Goal: Information Seeking & Learning: Learn about a topic

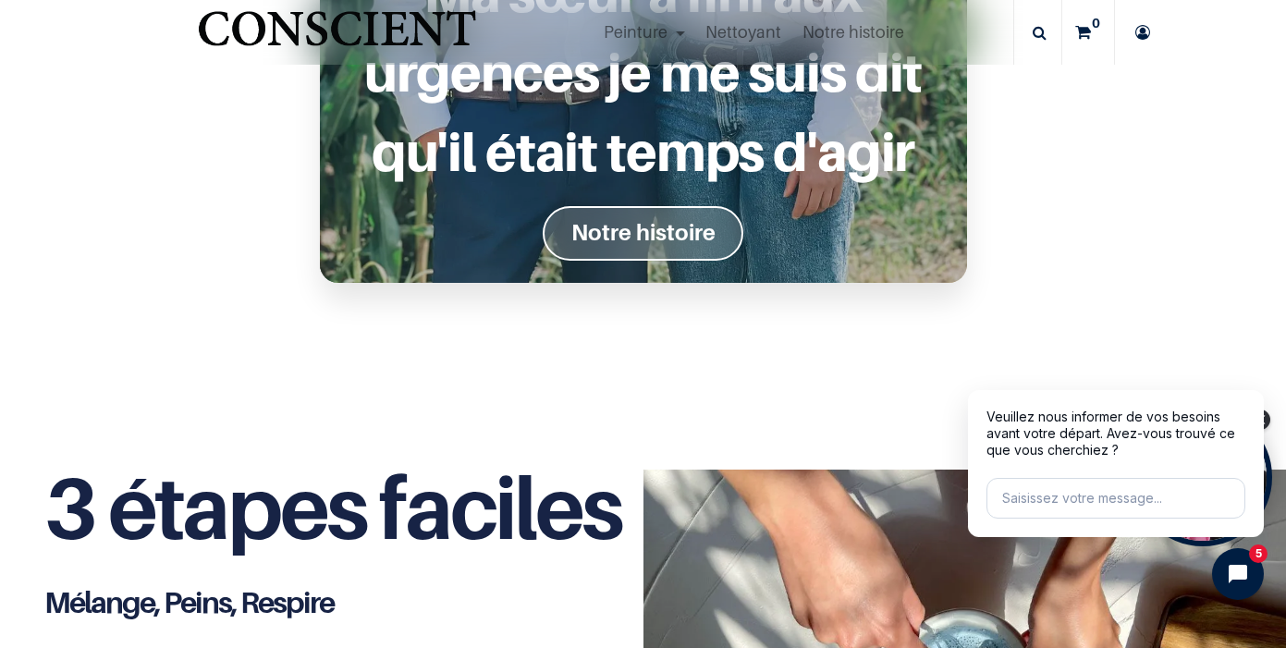
scroll to position [1881, 0]
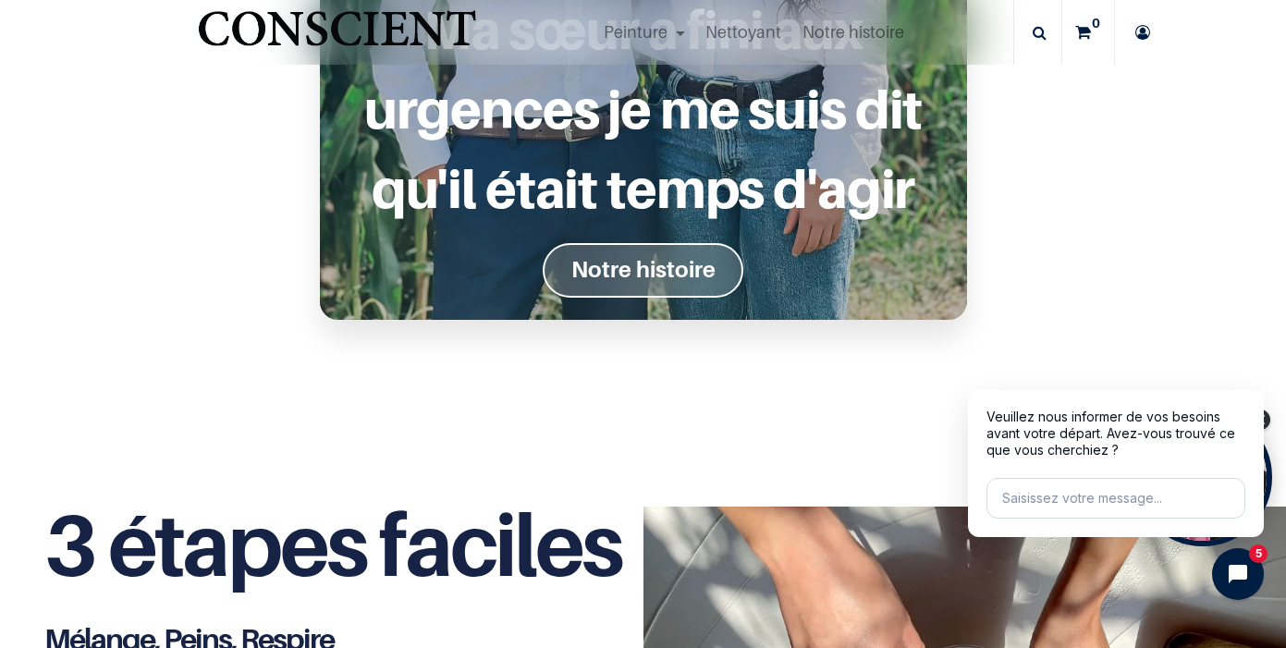
click at [585, 265] on font "Notre histoire" at bounding box center [644, 269] width 144 height 27
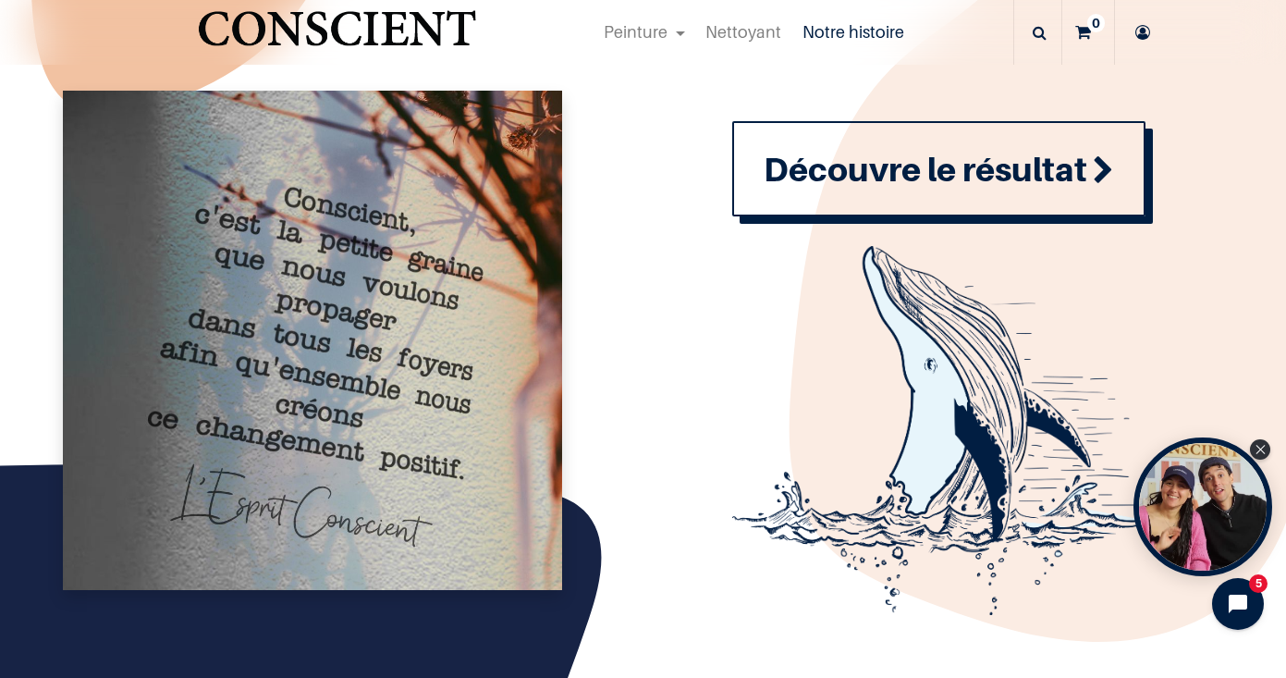
scroll to position [2068, 0]
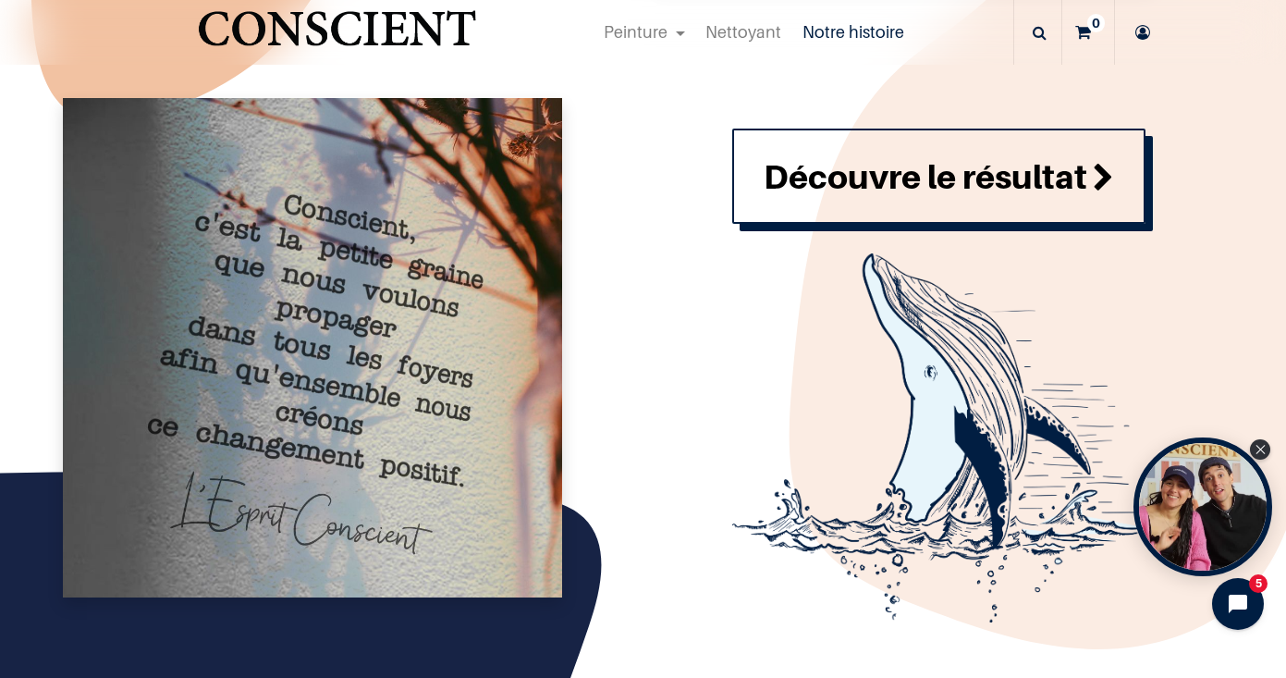
click at [1093, 203] on span at bounding box center [1103, 179] width 21 height 50
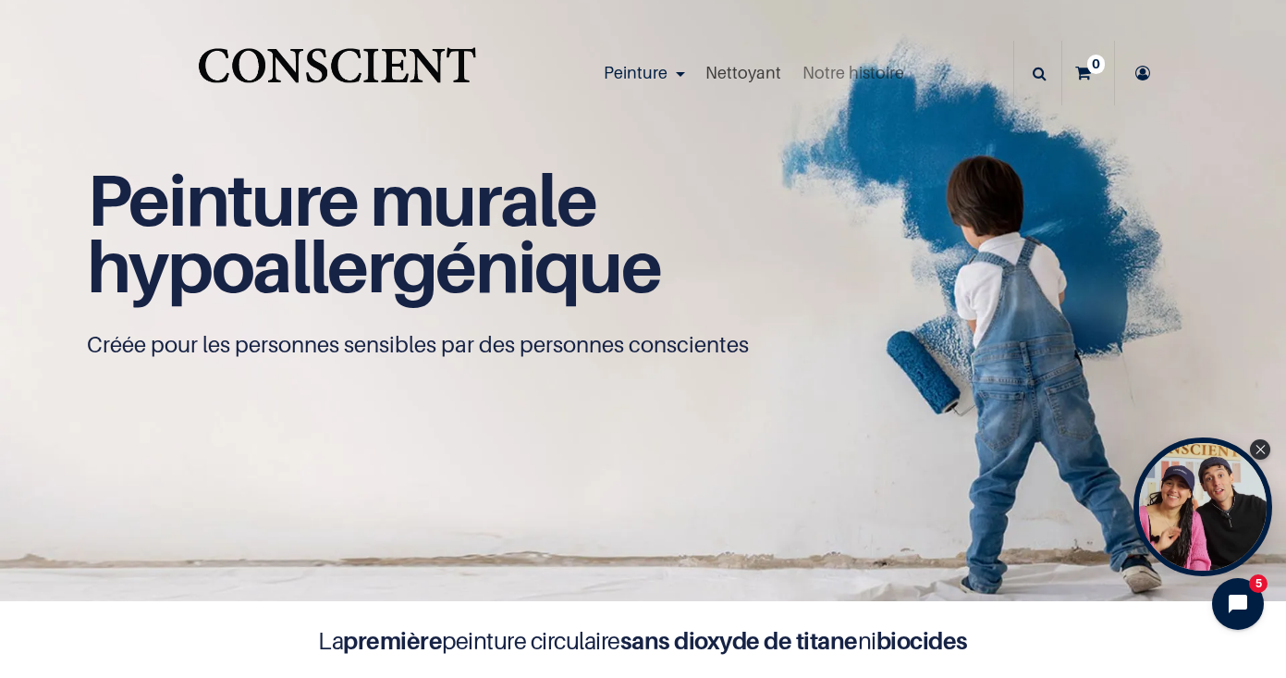
click at [755, 73] on span "Nettoyant" at bounding box center [744, 72] width 76 height 19
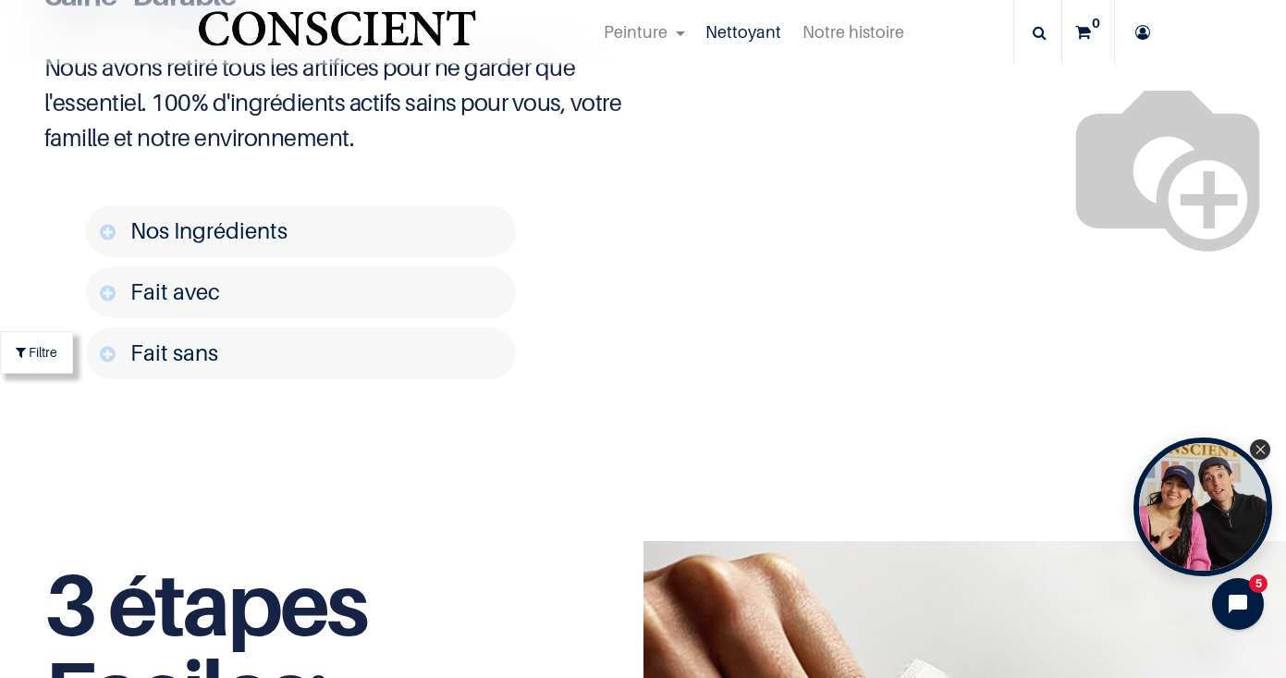
scroll to position [2450, 0]
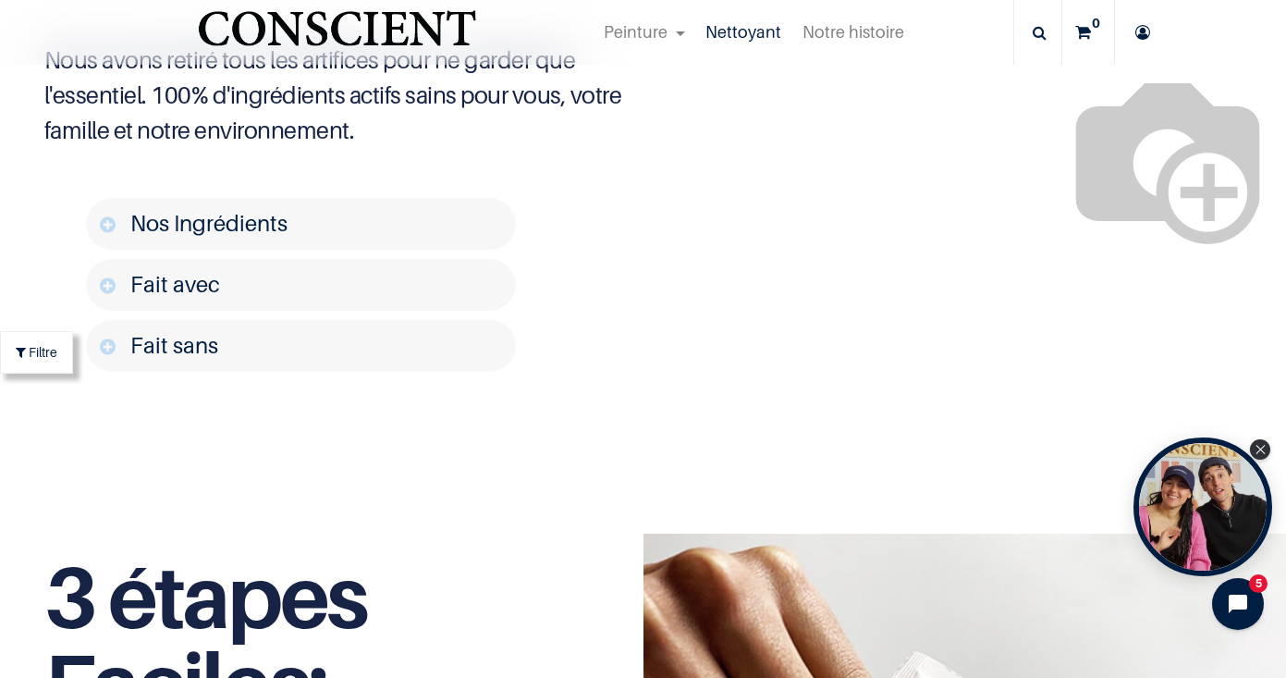
click at [379, 250] on link "Nos Ingrédients" at bounding box center [301, 224] width 430 height 52
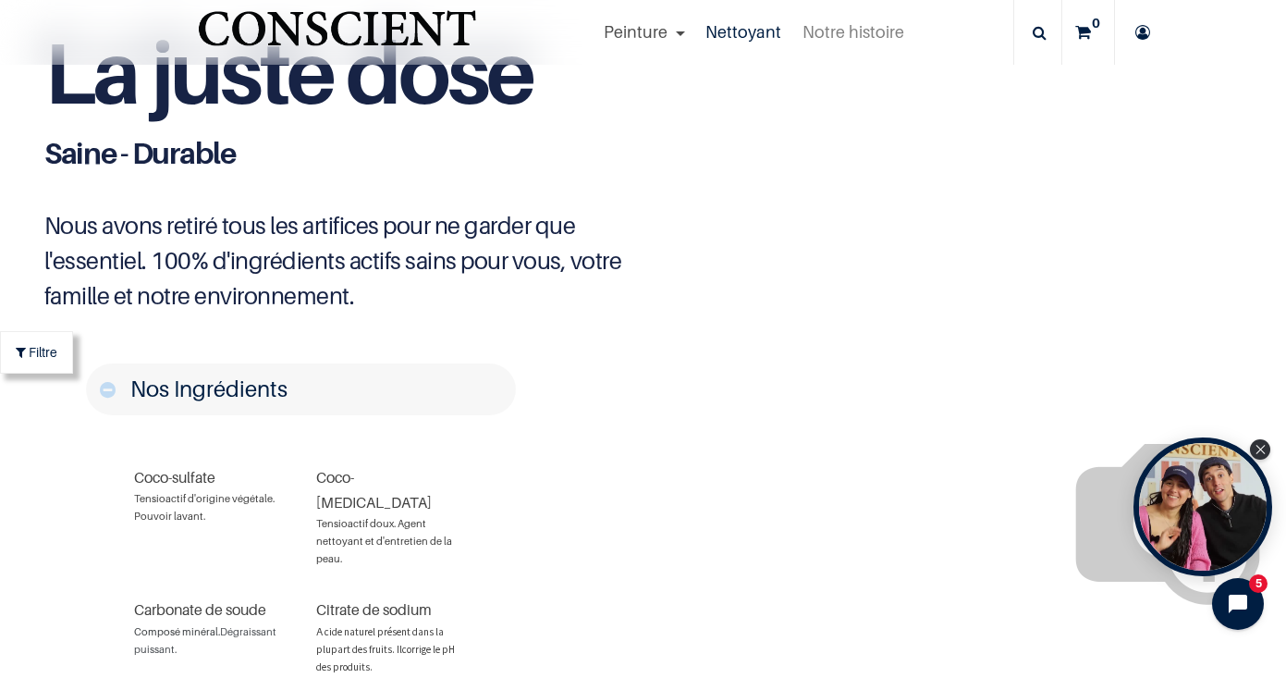
scroll to position [2277, 0]
